Goal: Information Seeking & Learning: Learn about a topic

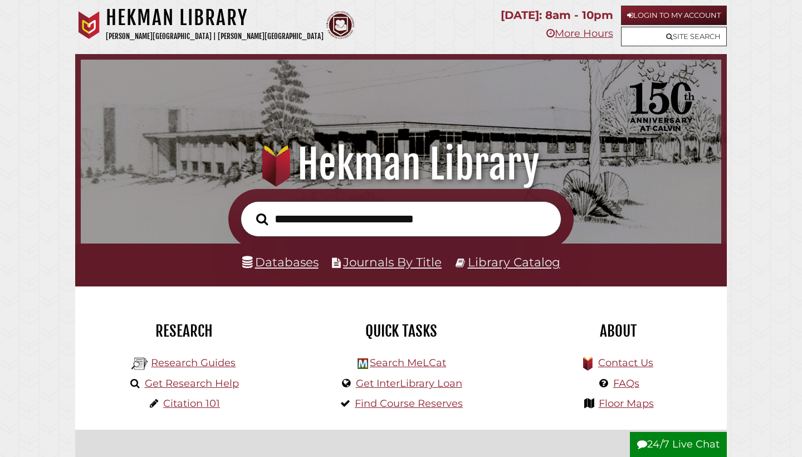
scroll to position [212, 635]
click at [300, 258] on link "Databases" at bounding box center [280, 261] width 76 height 14
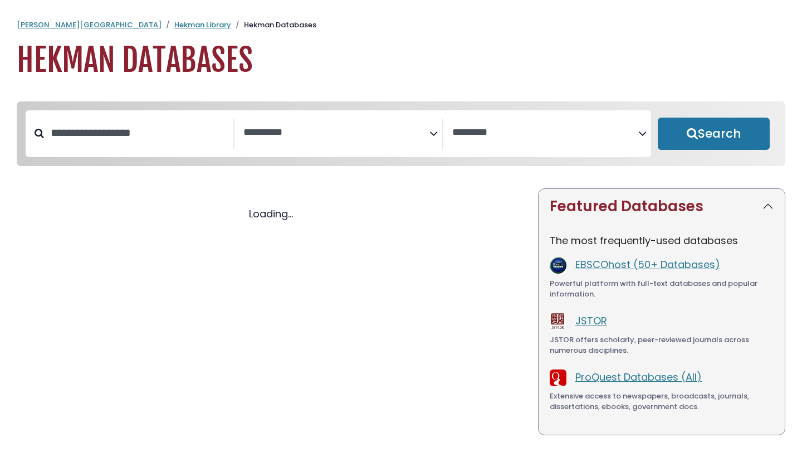
select select "Database Subject Filter"
select select "Database Vendors Filter"
select select "Database Subject Filter"
select select "Database Vendors Filter"
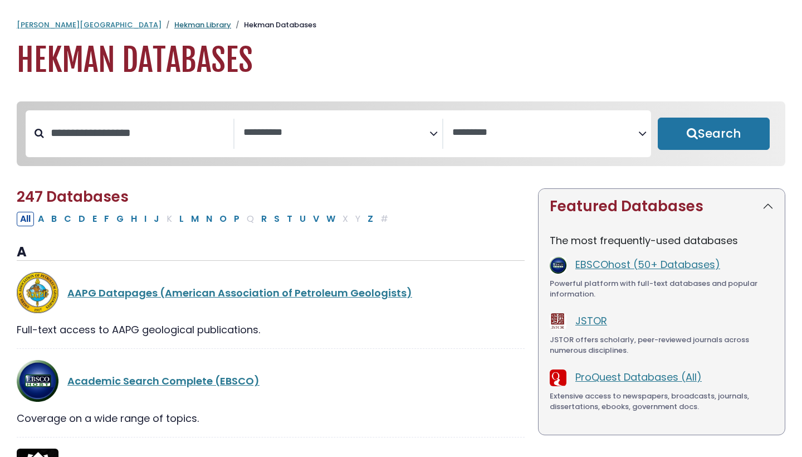
click at [174, 23] on link "Hekman Library" at bounding box center [202, 24] width 57 height 11
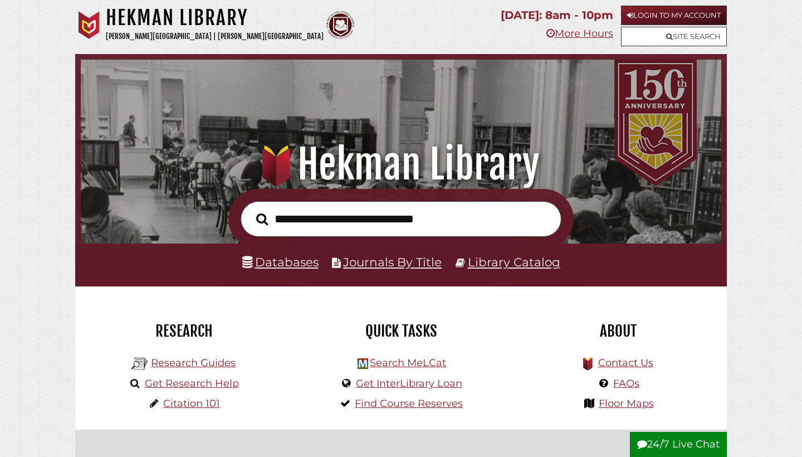
click at [374, 263] on link "Journals By Title" at bounding box center [392, 261] width 99 height 14
click at [500, 267] on link "Library Catalog" at bounding box center [514, 261] width 92 height 14
click at [313, 223] on input "text" at bounding box center [401, 219] width 321 height 36
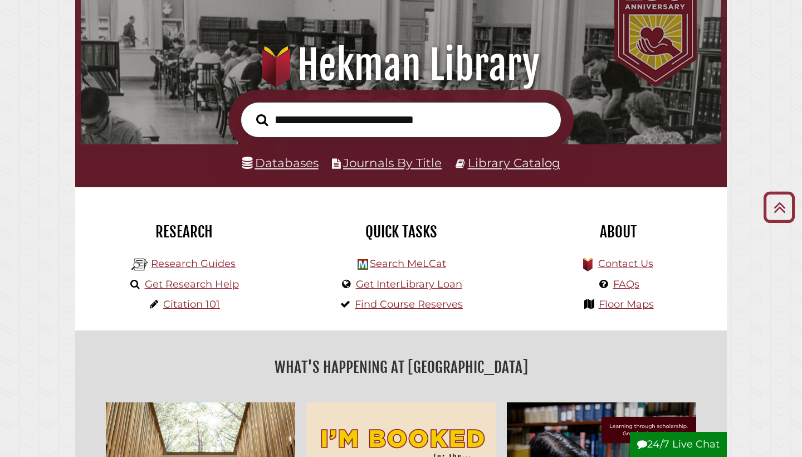
scroll to position [97, 0]
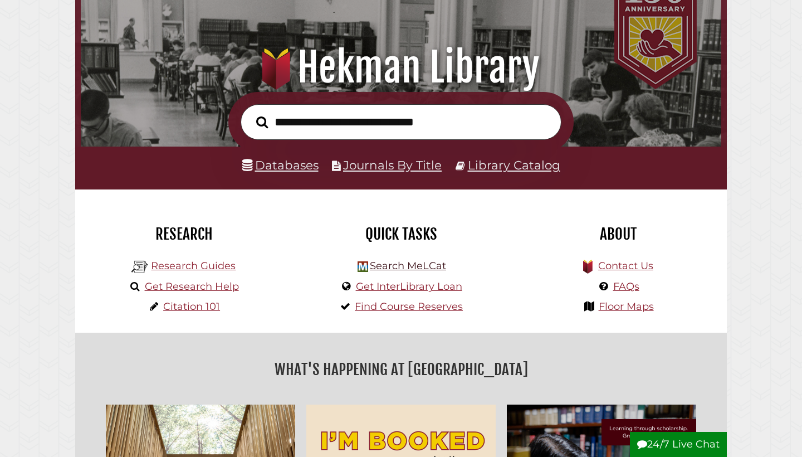
click at [391, 262] on link "Search MeLCat" at bounding box center [408, 265] width 76 height 12
click at [186, 265] on link "Research Guides" at bounding box center [193, 265] width 85 height 12
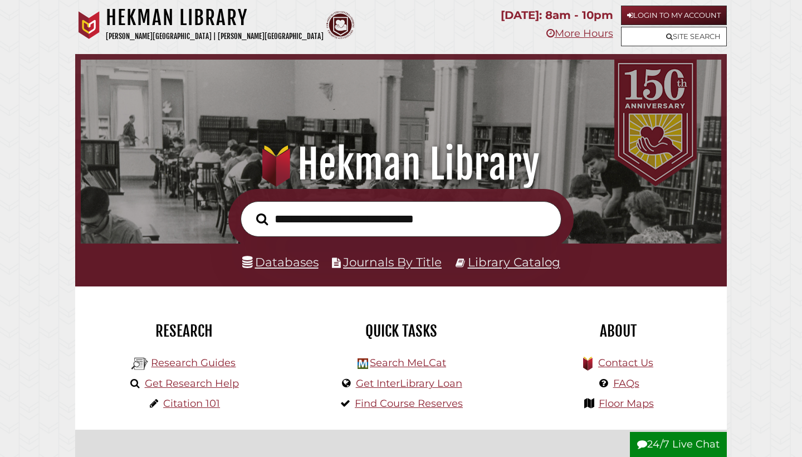
scroll to position [0, 0]
click at [299, 263] on link "Databases" at bounding box center [280, 261] width 76 height 14
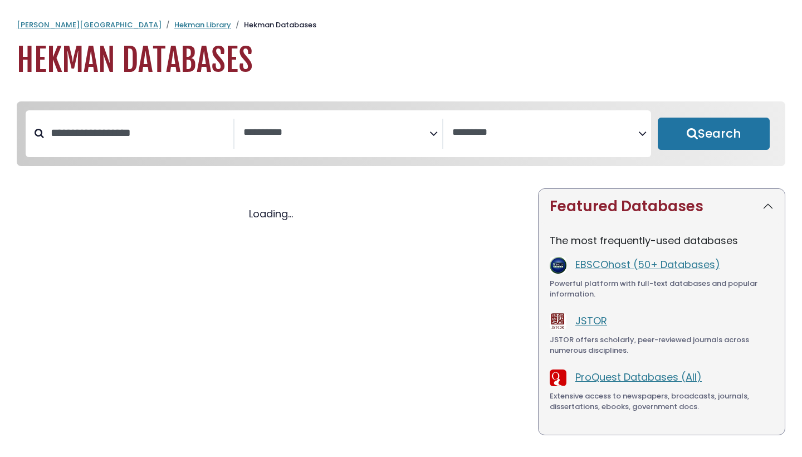
select select "Database Subject Filter"
select select "Database Vendors Filter"
select select "Database Subject Filter"
select select "Database Vendors Filter"
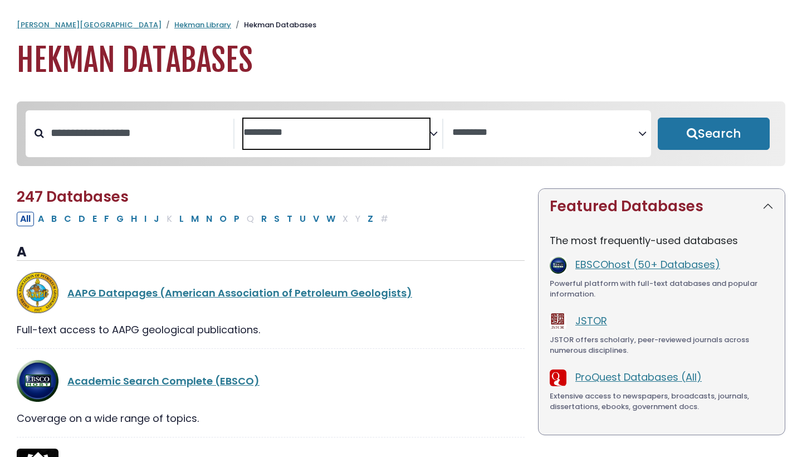
click at [330, 122] on span "Search filters" at bounding box center [336, 134] width 186 height 30
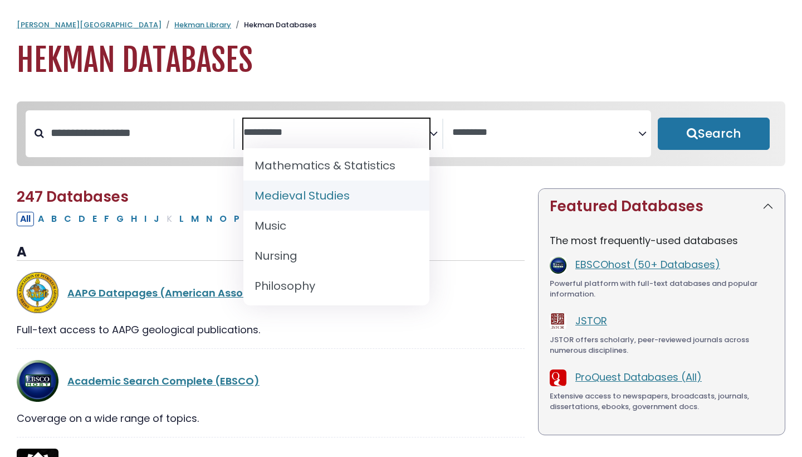
scroll to position [822, 0]
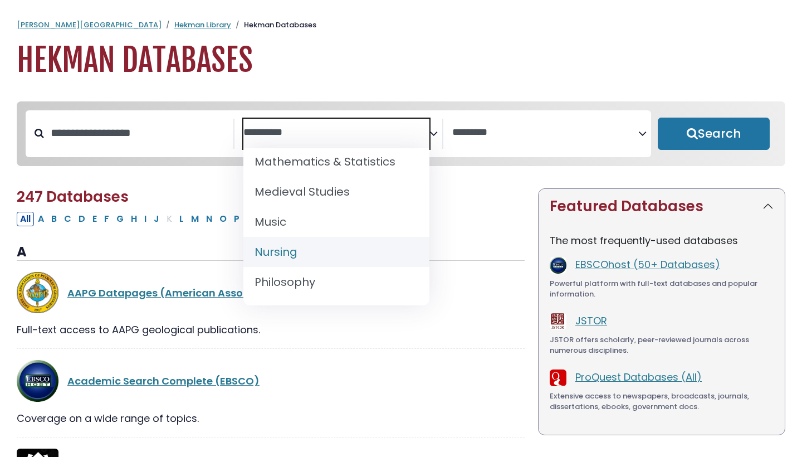
select select "*****"
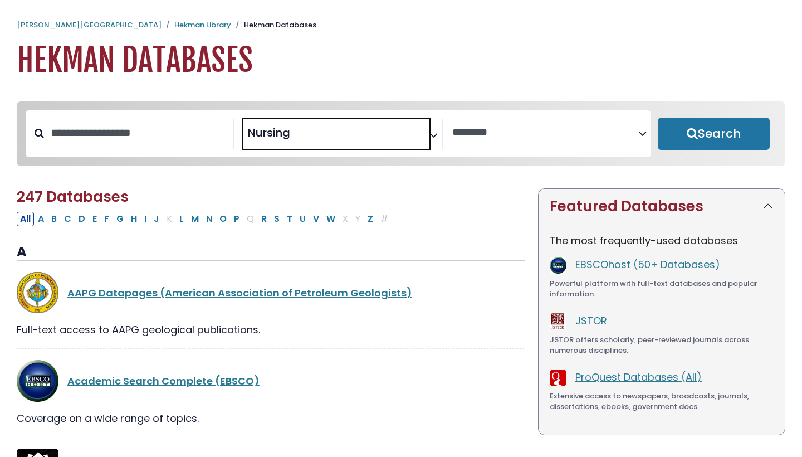
scroll to position [401, 0]
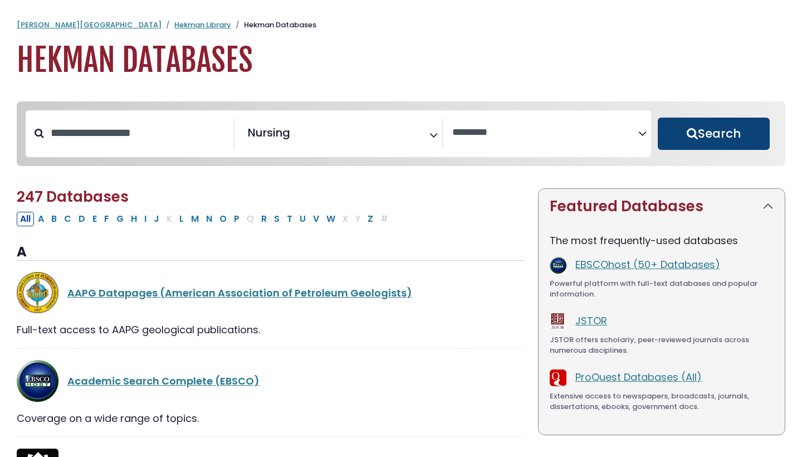
click at [696, 135] on button "Search" at bounding box center [713, 133] width 112 height 32
select select "Database Vendors Filter"
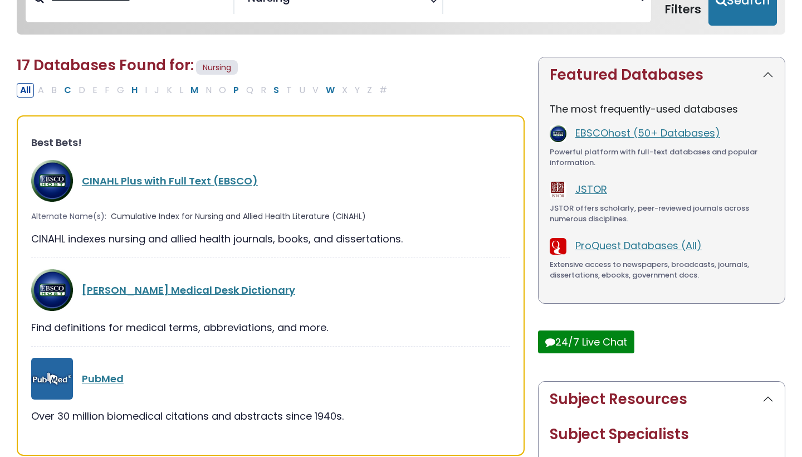
scroll to position [151, 0]
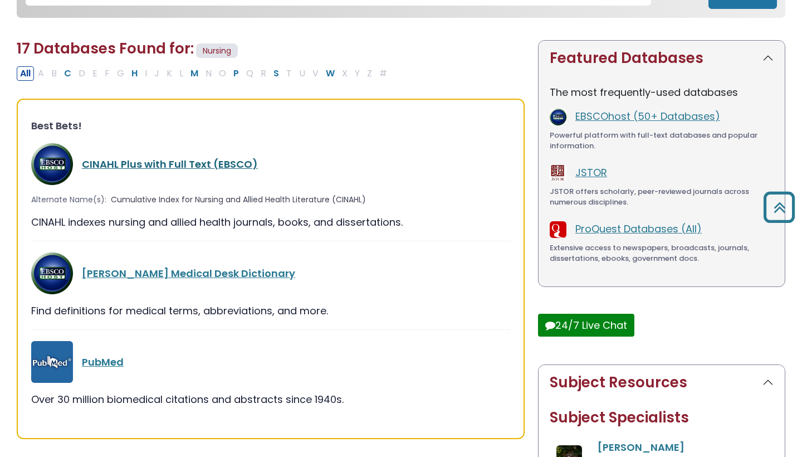
click at [211, 165] on link "CINAHL Plus with Full Text (EBSCO)" at bounding box center [170, 164] width 176 height 14
